Goal: Task Accomplishment & Management: Complete application form

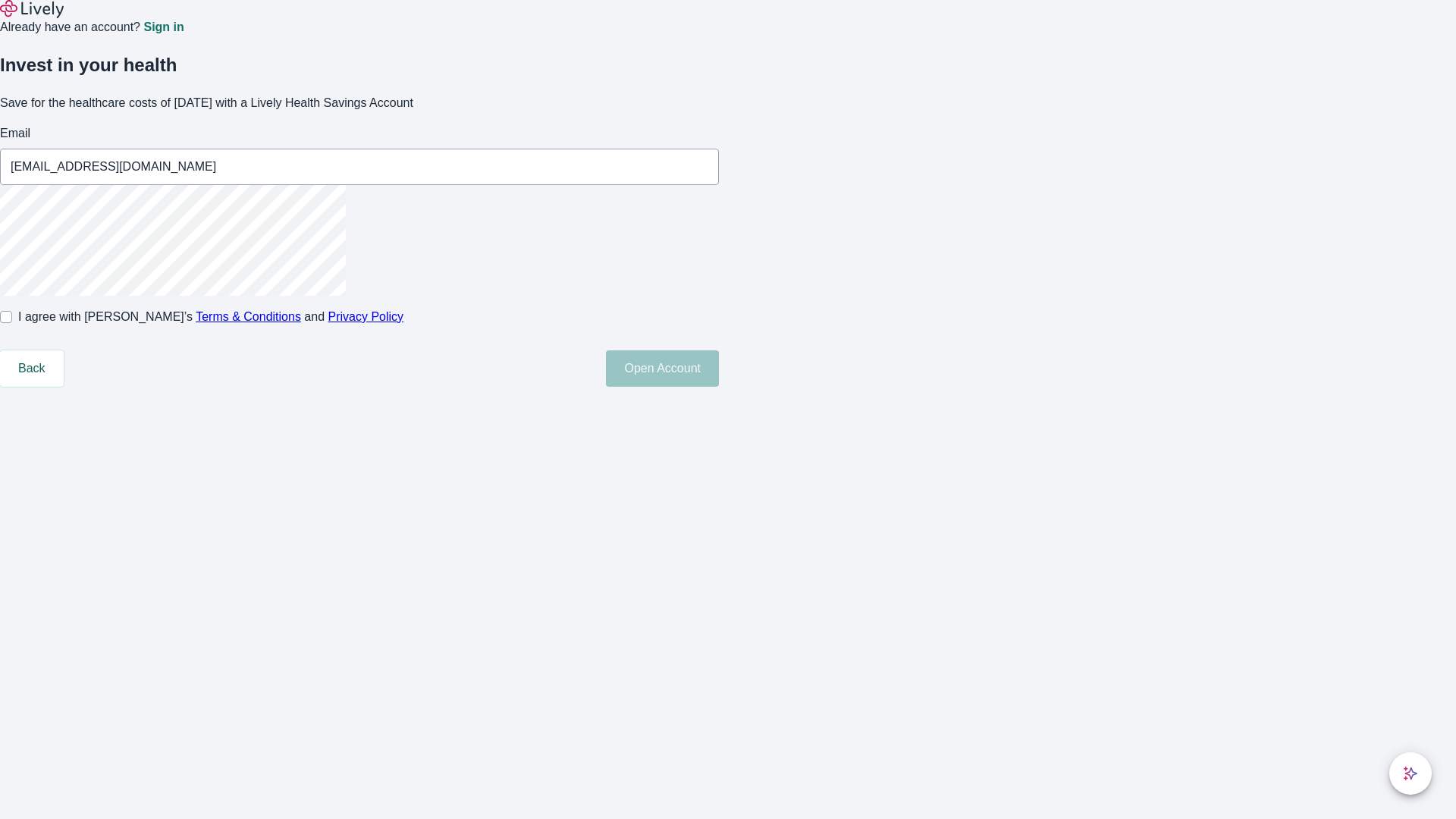
click at [12, 323] on input "I agree with Lively’s Terms & Conditions and Privacy Policy" at bounding box center [6, 317] width 12 height 12
checkbox input "true"
click at [719, 387] on button "Open Account" at bounding box center [662, 369] width 113 height 36
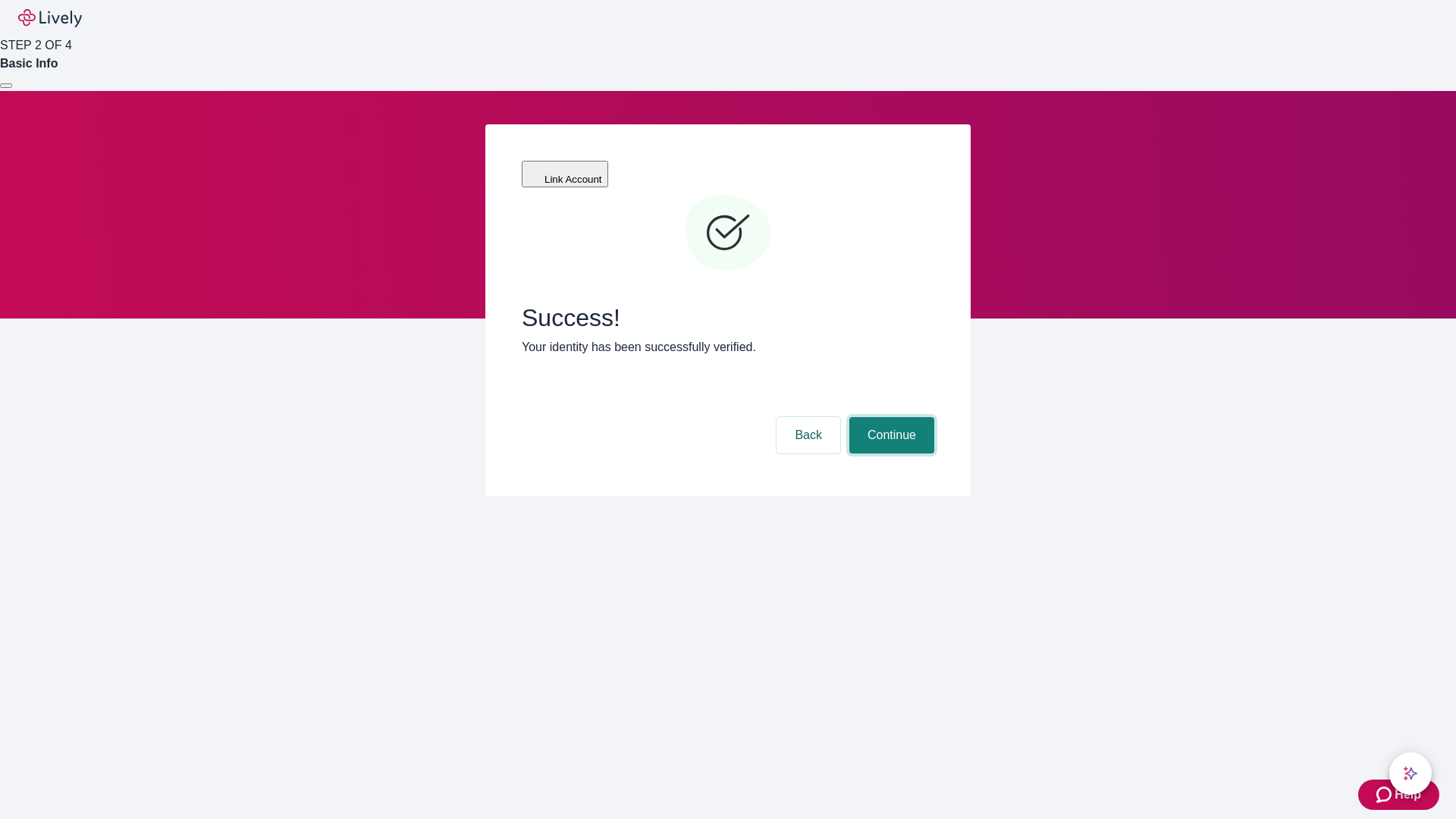
click at [890, 417] on button "Continue" at bounding box center [892, 435] width 85 height 36
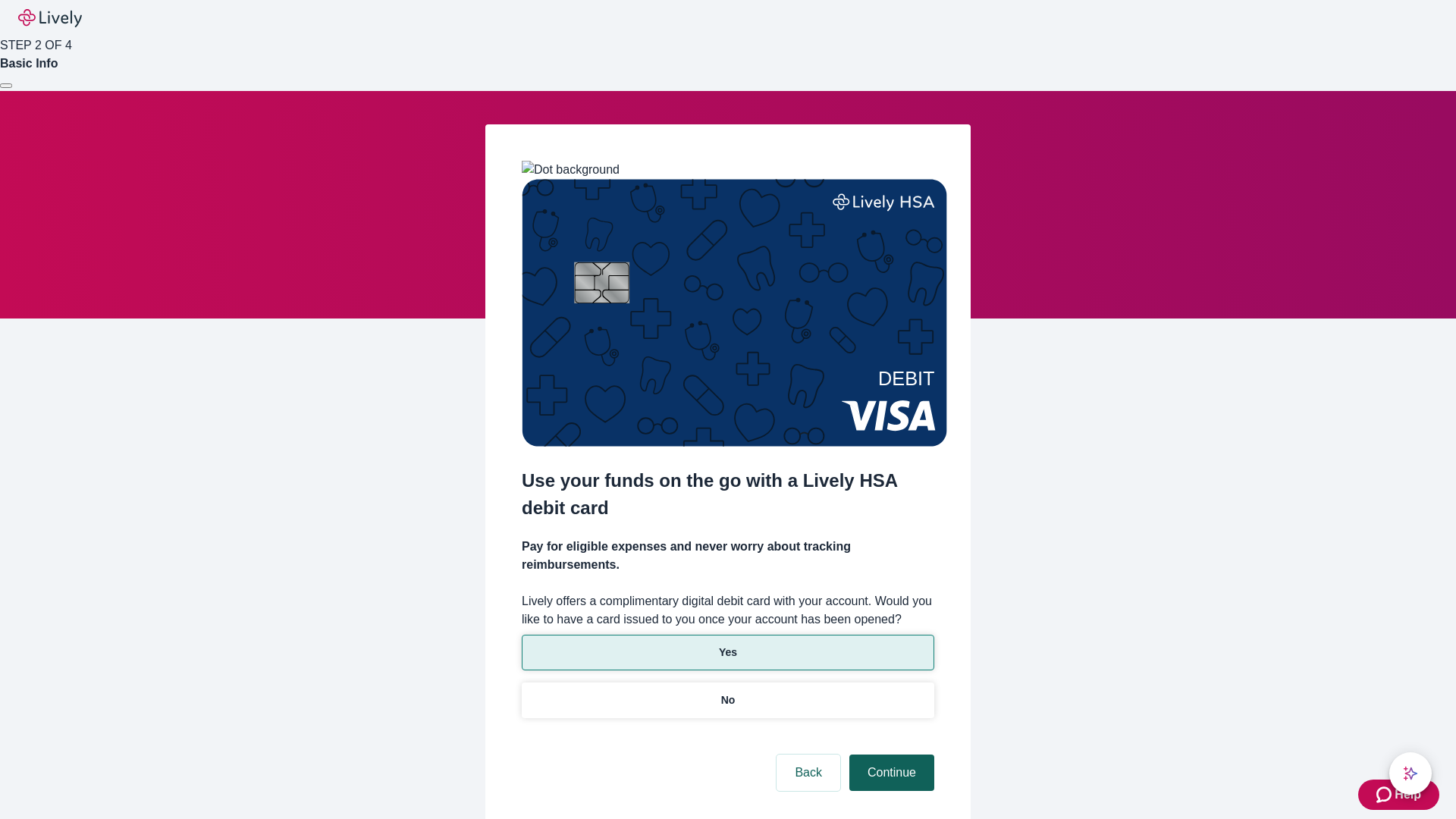
click at [728, 644] on p "Yes" at bounding box center [728, 652] width 18 height 16
click at [890, 754] on button "Continue" at bounding box center [892, 772] width 85 height 36
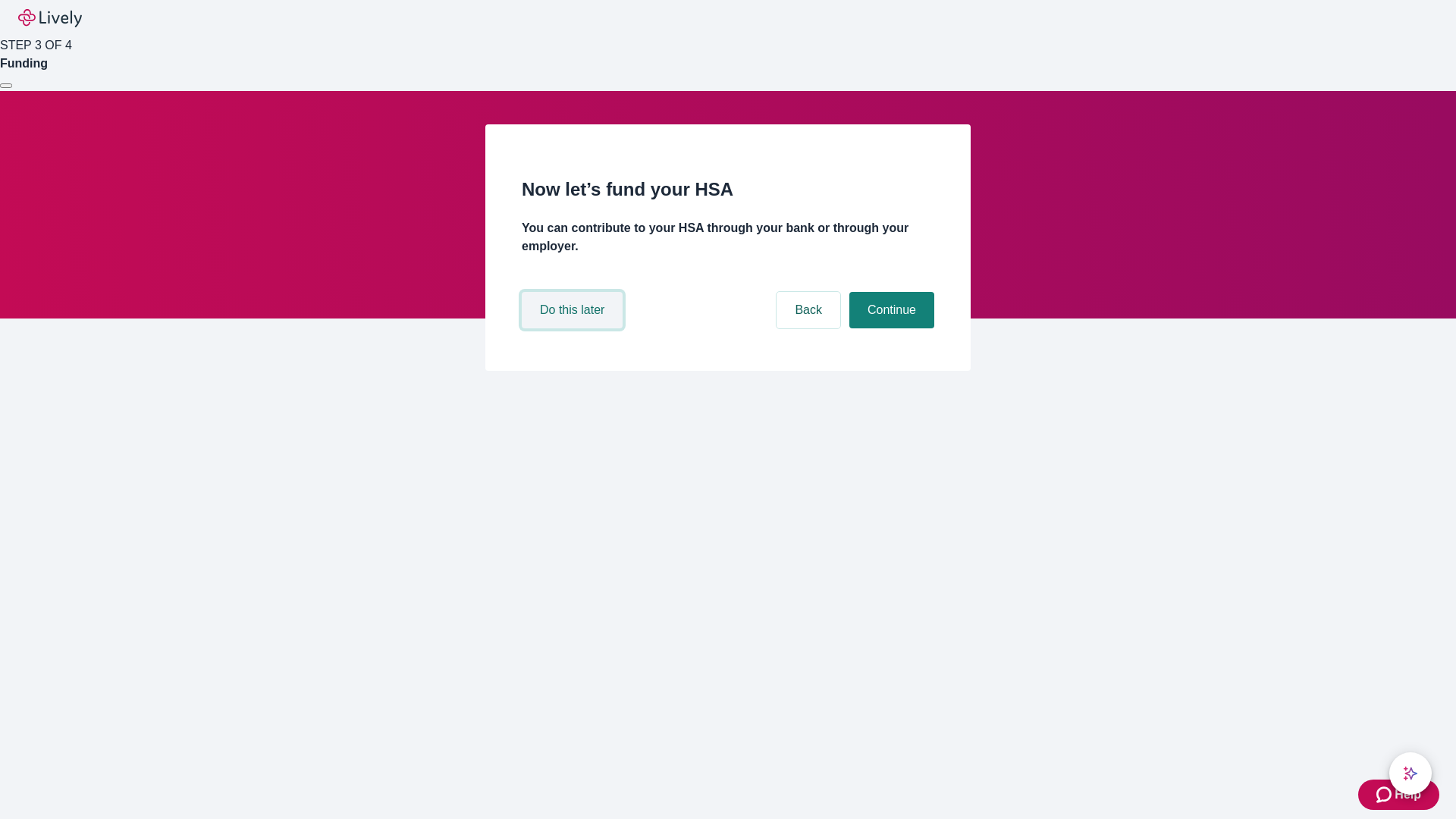
click at [574, 328] on button "Do this later" at bounding box center [572, 310] width 101 height 36
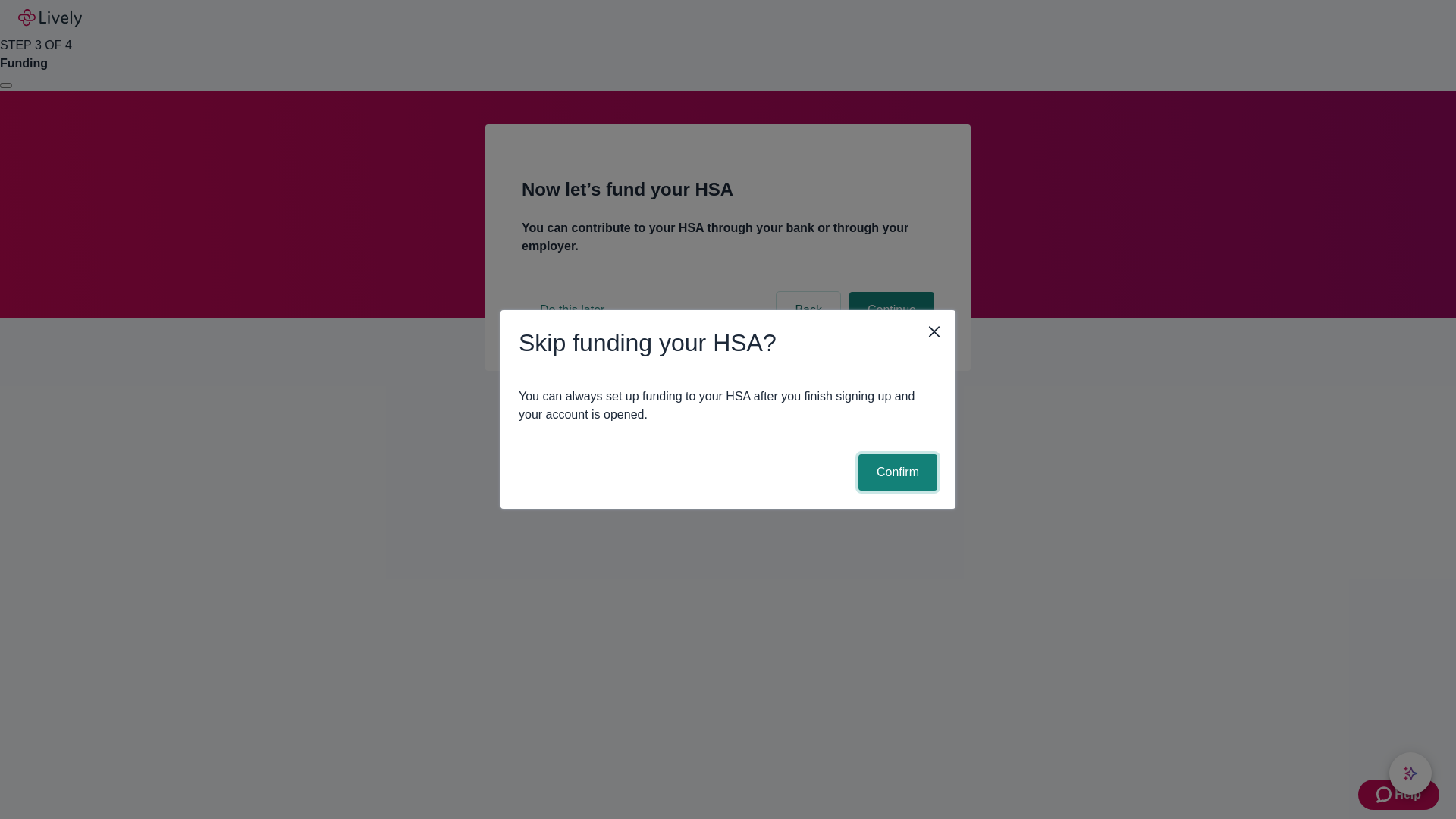
click at [896, 473] on button "Confirm" at bounding box center [898, 473] width 79 height 36
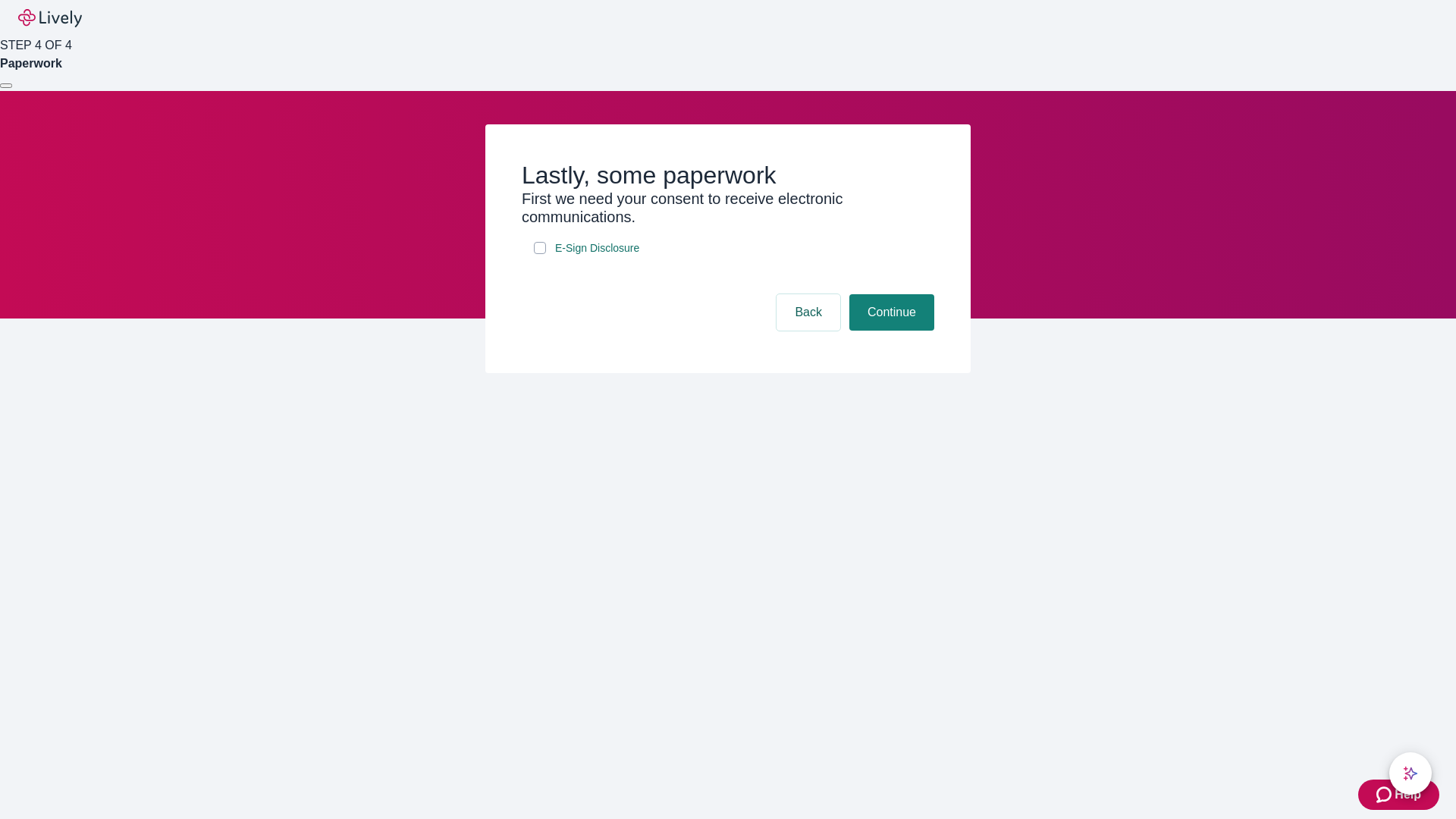
click at [540, 254] on input "E-Sign Disclosure" at bounding box center [540, 248] width 12 height 12
checkbox input "true"
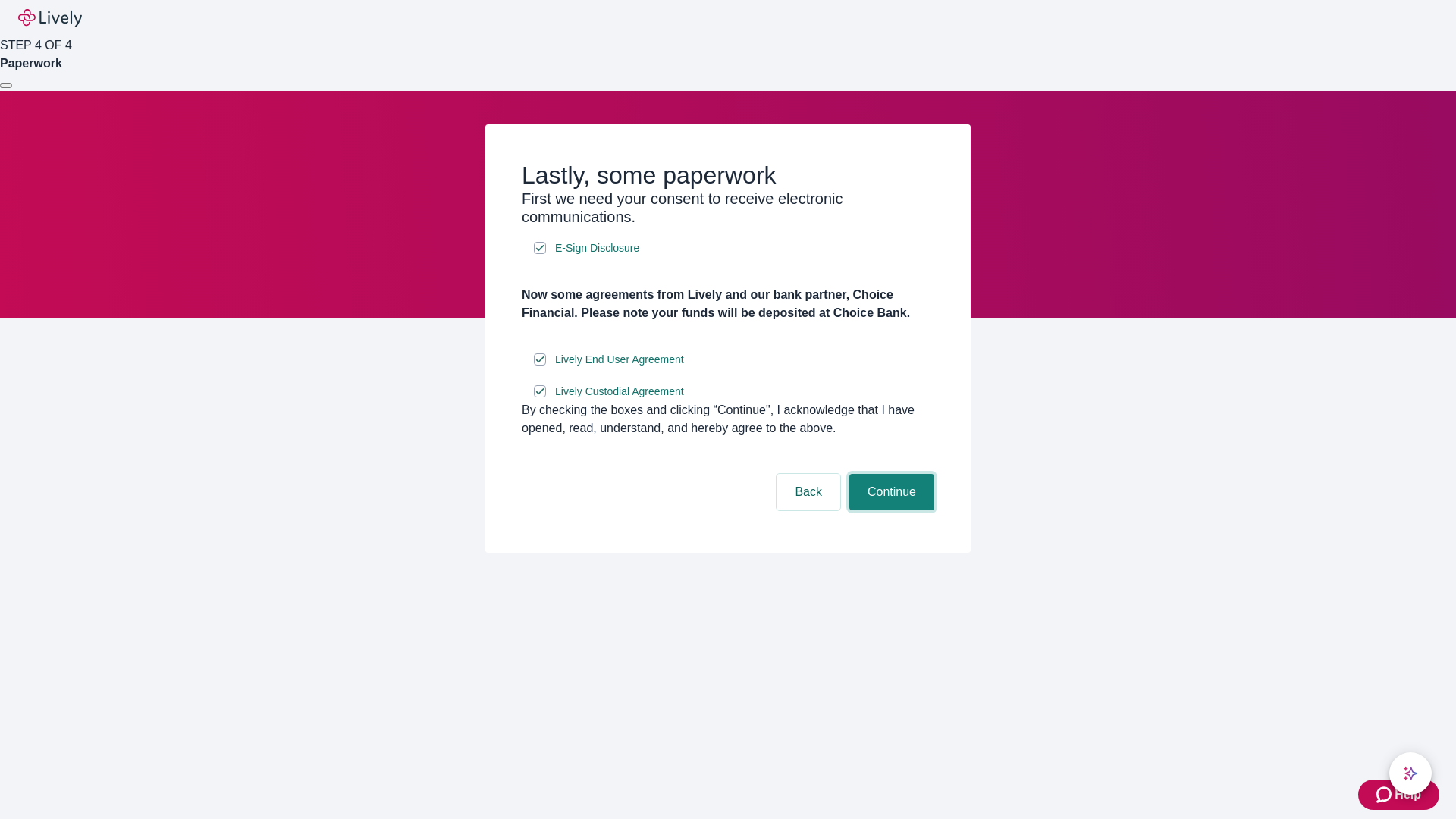
click at [890, 511] on button "Continue" at bounding box center [892, 492] width 85 height 36
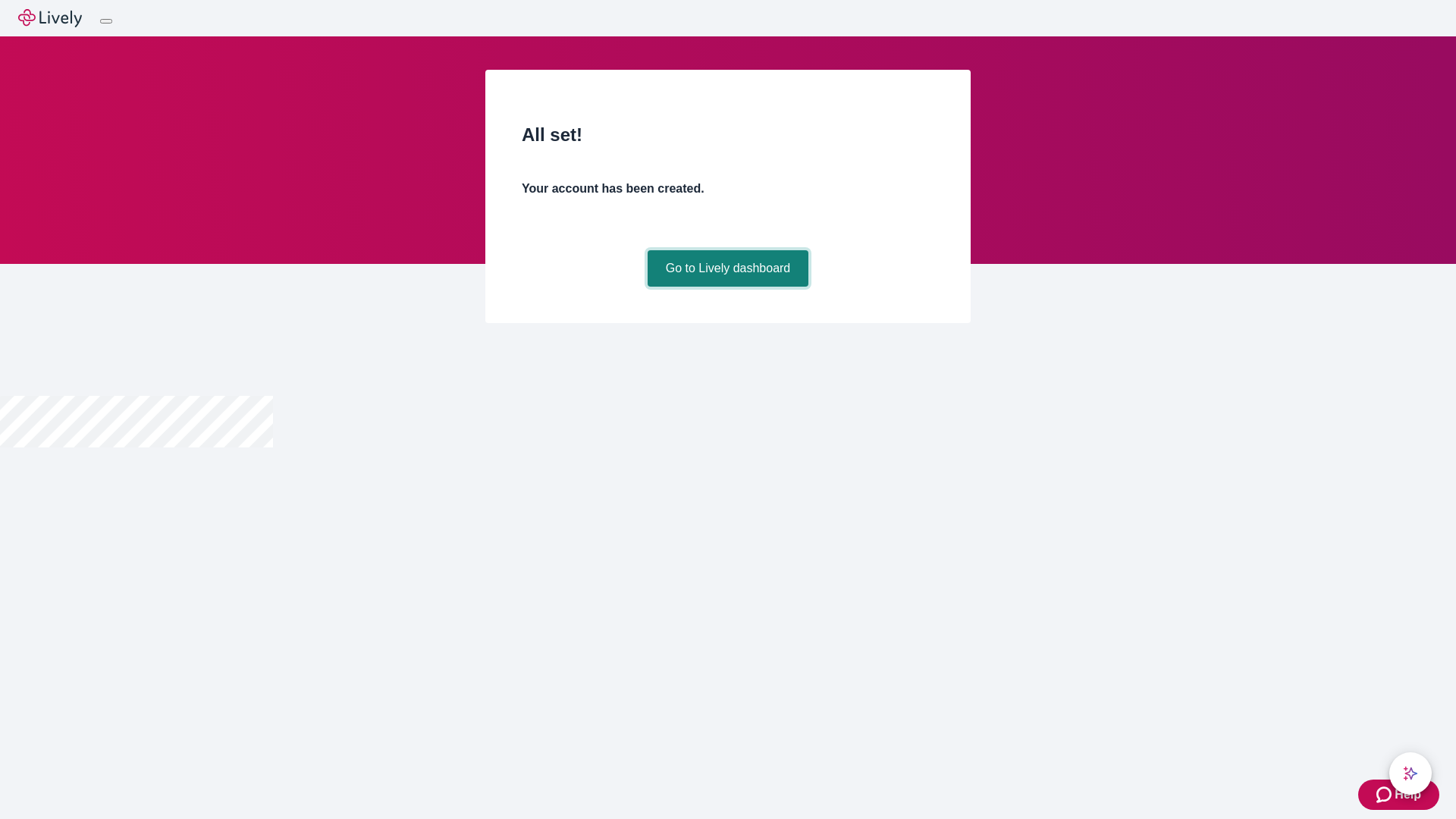
click at [728, 287] on link "Go to Lively dashboard" at bounding box center [728, 269] width 162 height 36
